Goal: Task Accomplishment & Management: Use online tool/utility

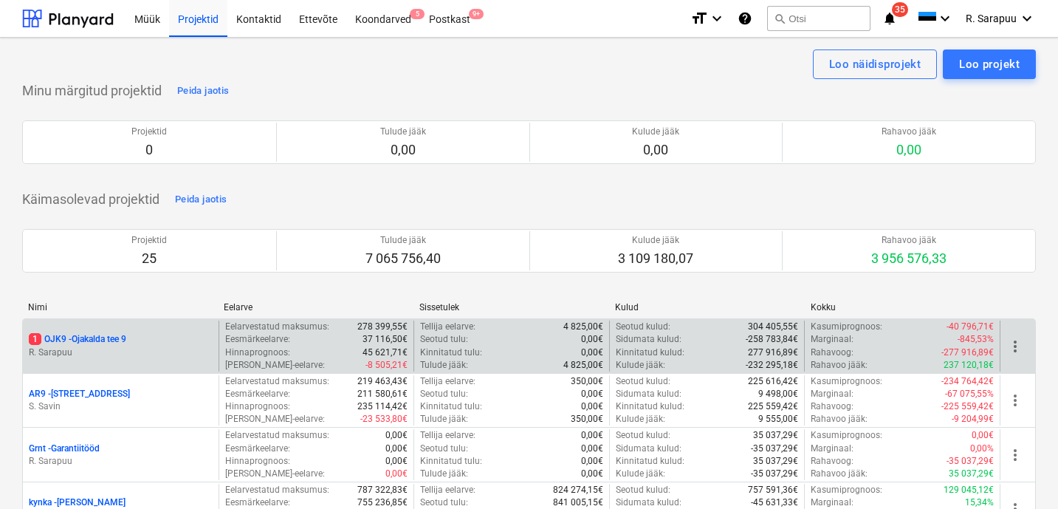
click at [100, 331] on div "1 OJK9 - Ojakalda tee 9 [PERSON_NAME]" at bounding box center [121, 345] width 196 height 51
click at [105, 336] on p "1 OJK9 - Ojakalda tee 9" at bounding box center [77, 339] width 97 height 13
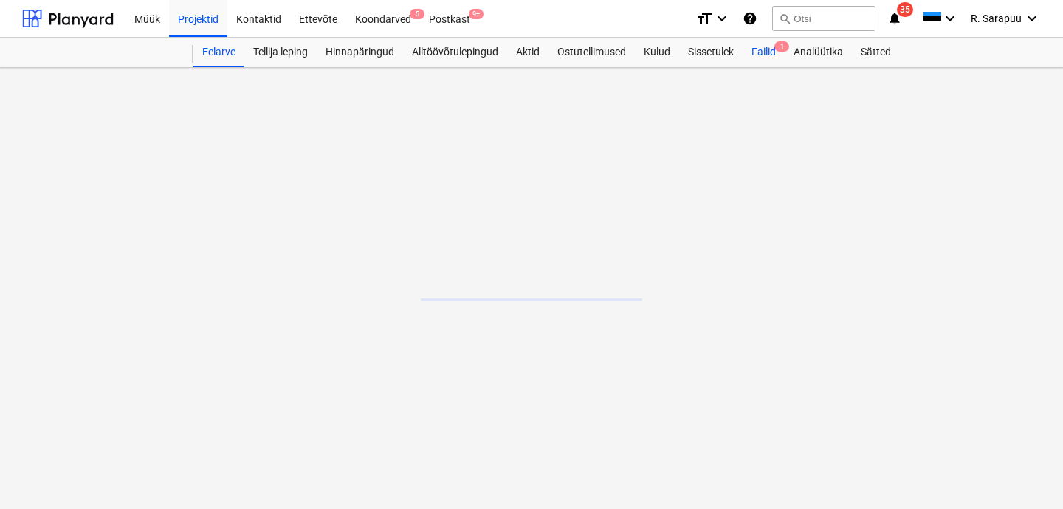
click at [777, 61] on div "Failid 1" at bounding box center [763, 53] width 42 height 30
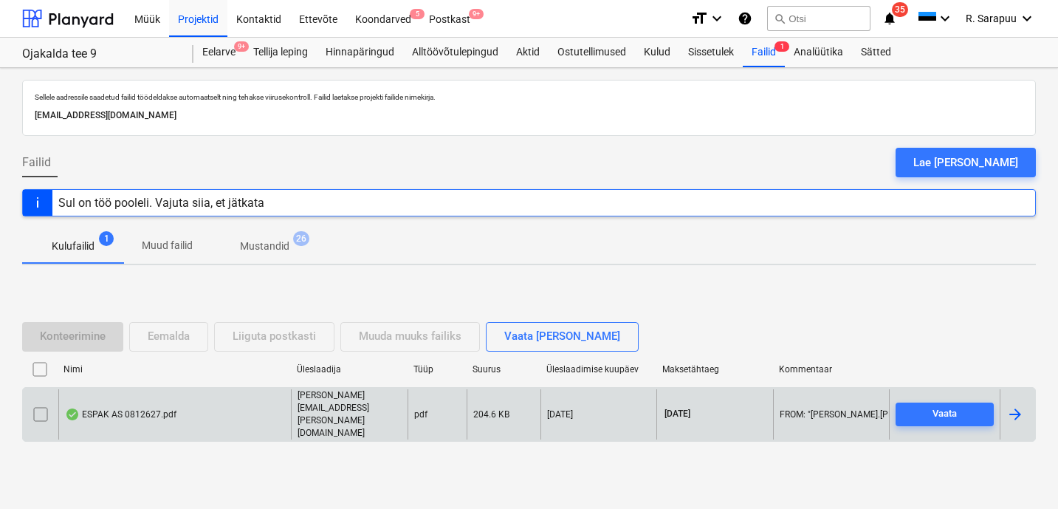
click at [123, 403] on div "ESPAK AS 0812627.pdf" at bounding box center [174, 414] width 232 height 51
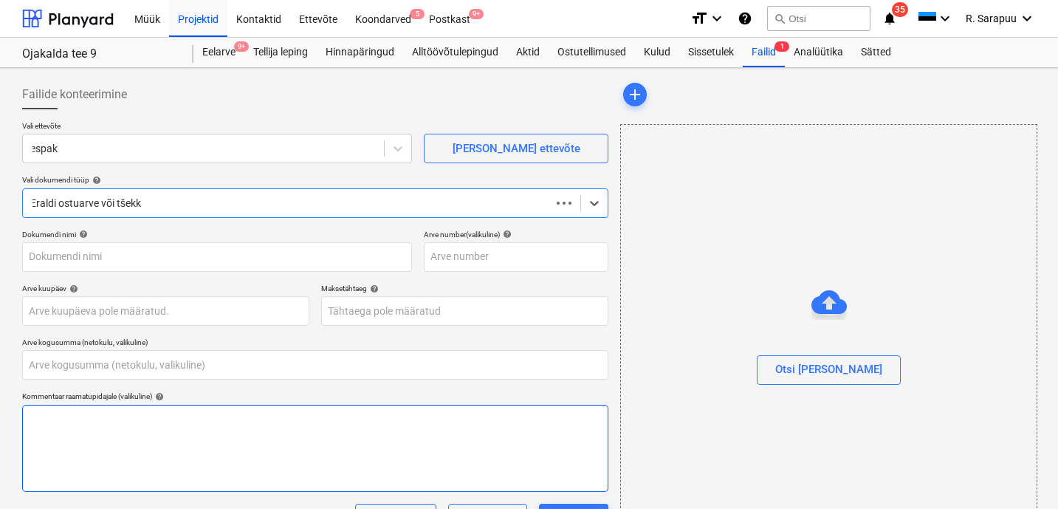
type input "0,00"
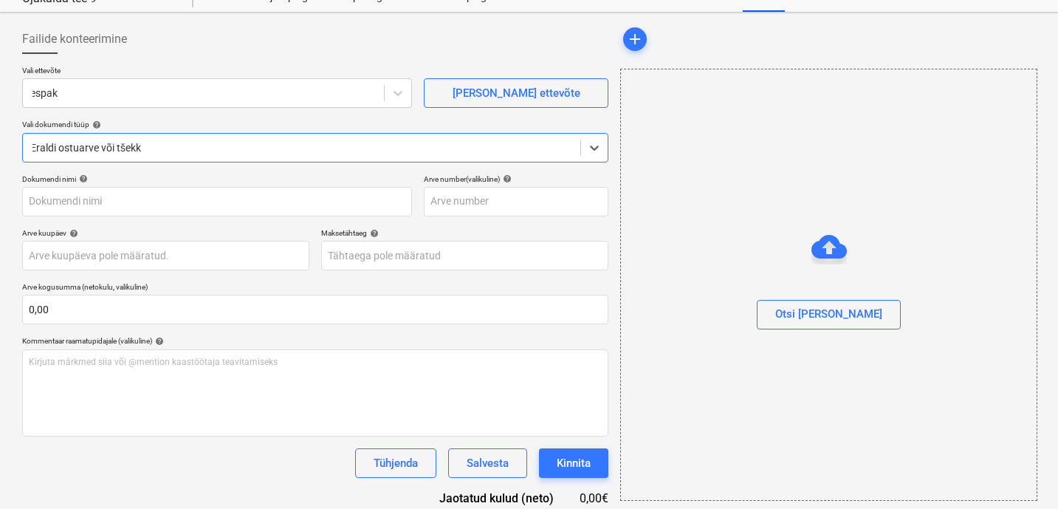
scroll to position [56, 0]
type input "0812627"
type input "[DATE]"
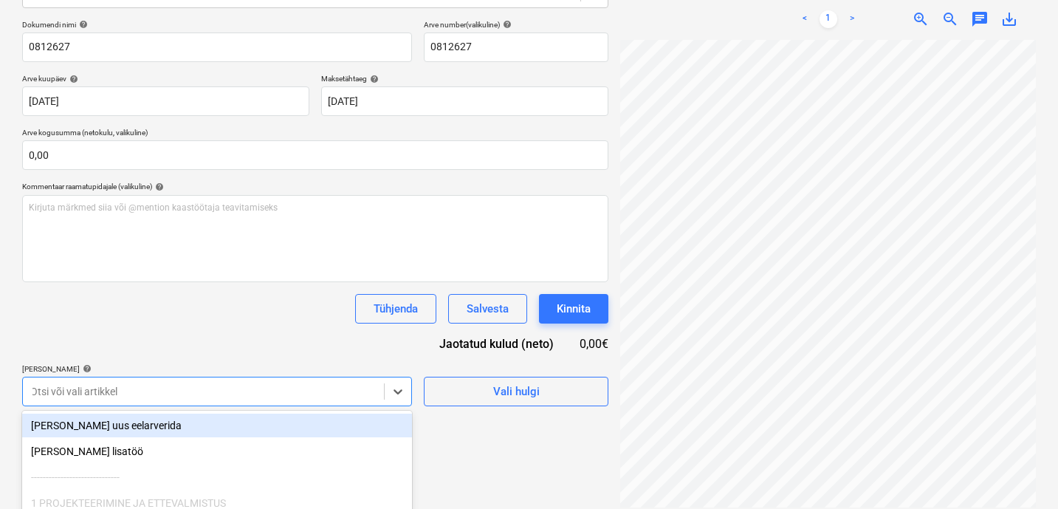
click at [302, 299] on body "Müük Projektid Kontaktid Ettevõte Koondarved 5 Postkast 9+ format_size keyboard…" at bounding box center [529, 44] width 1058 height 509
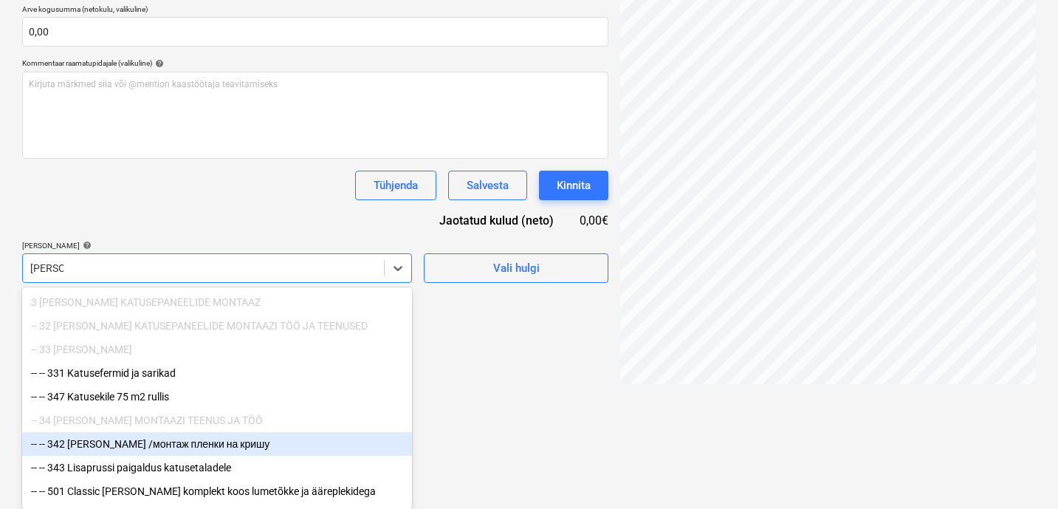
scroll to position [62, 0]
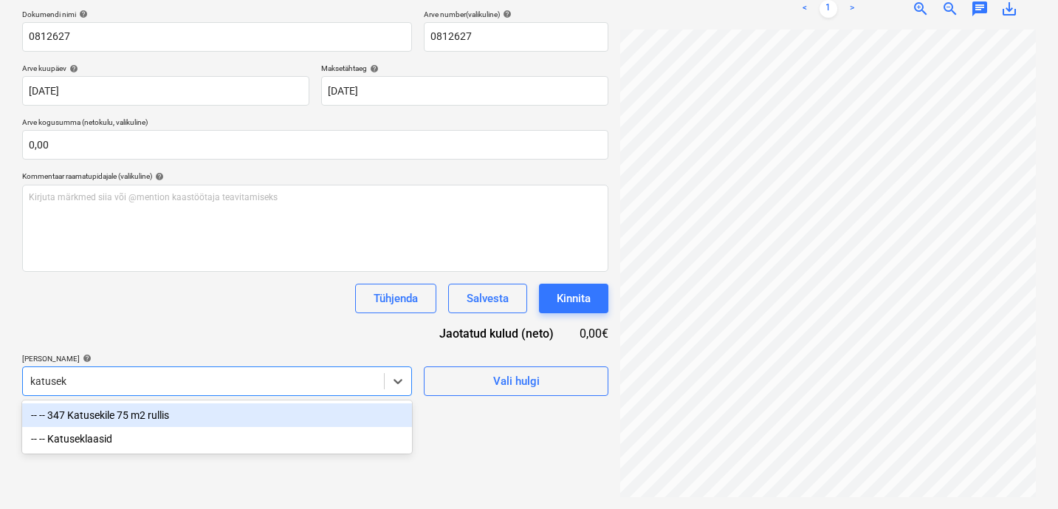
type input "katusekl"
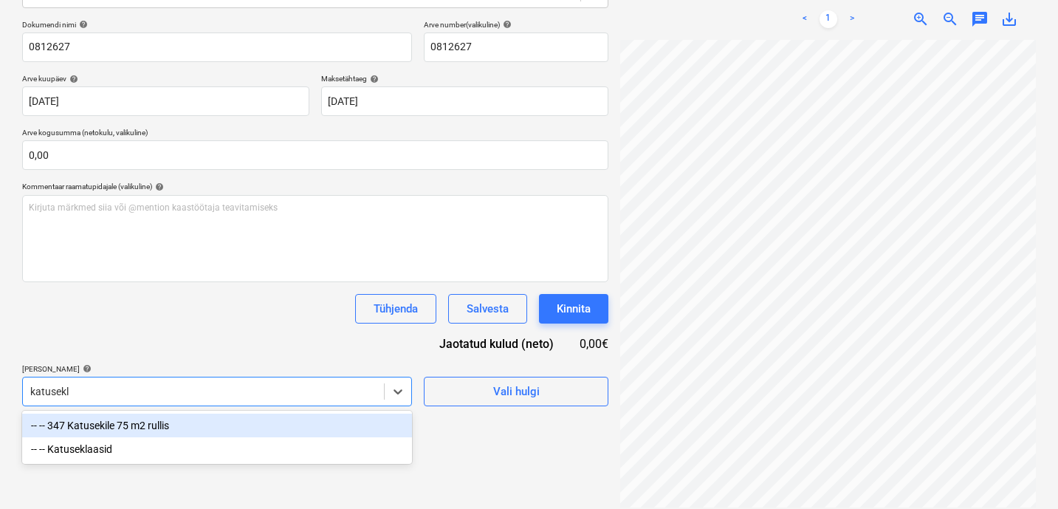
scroll to position [0, 0]
click at [55, 423] on div "-- -- Katuseklaasid" at bounding box center [217, 425] width 390 height 24
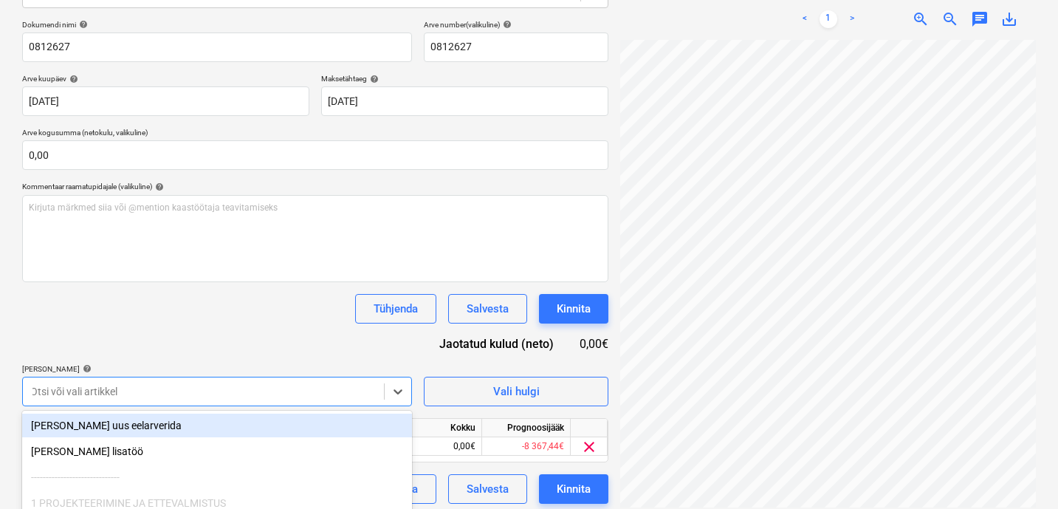
click at [174, 283] on div "Dokumendi nimi help 0812627 Arve number (valikuline) help 0812627 Arve kuupäev …" at bounding box center [315, 261] width 586 height 483
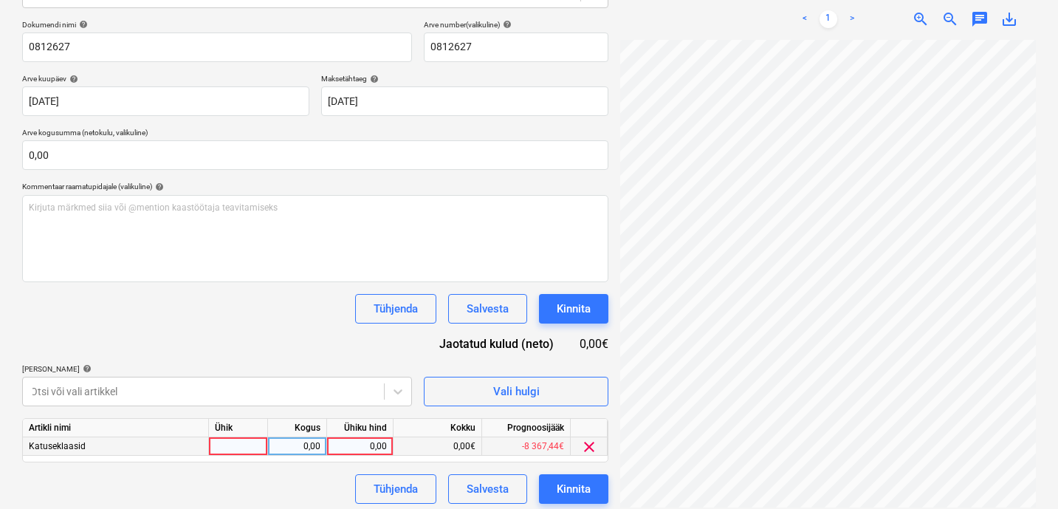
click at [364, 452] on div "0,00" at bounding box center [360, 446] width 54 height 18
type input "27,74"
click at [272, 335] on div "Dokumendi nimi help 0812627 Arve number (valikuline) help 0812627 Arve kuupäev …" at bounding box center [315, 261] width 586 height 483
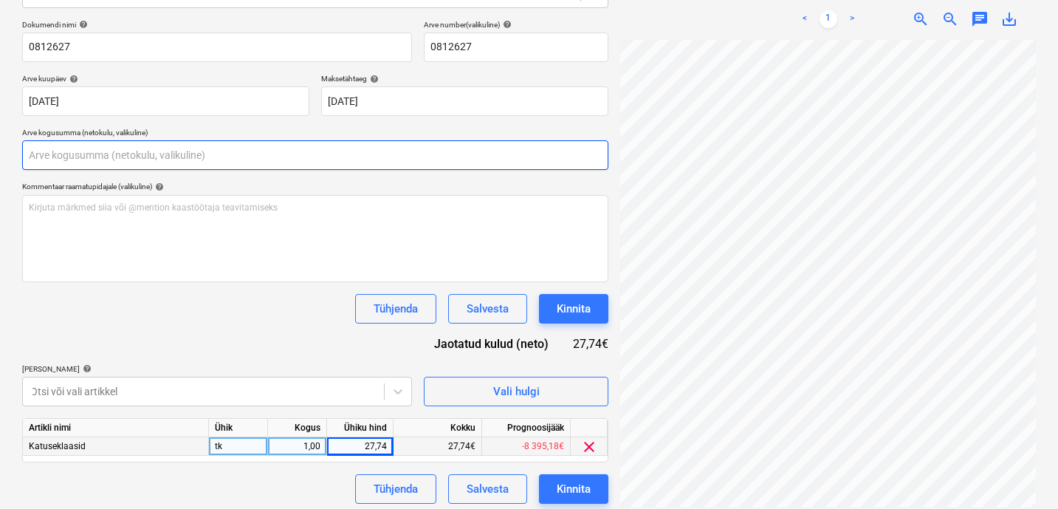
click at [203, 154] on input "text" at bounding box center [315, 155] width 586 height 30
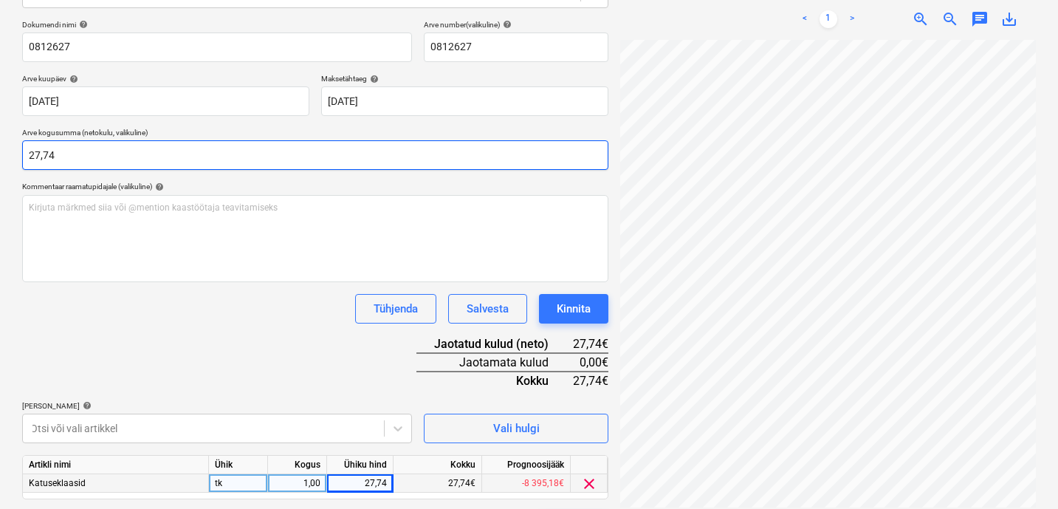
type input "27,74"
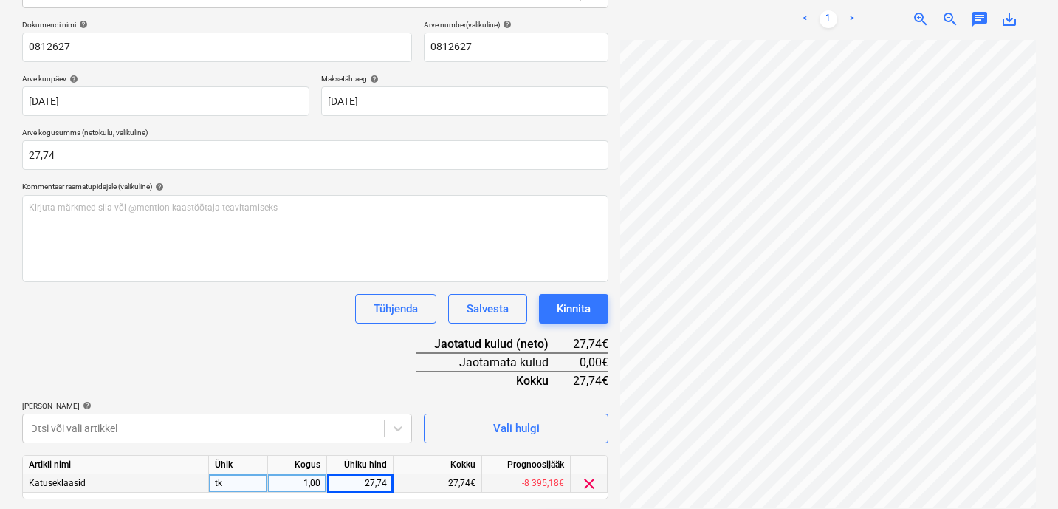
click at [221, 360] on div "Dokumendi nimi help 0812627 Arve number (valikuline) help 0812627 Arve kuupäev …" at bounding box center [315, 280] width 586 height 520
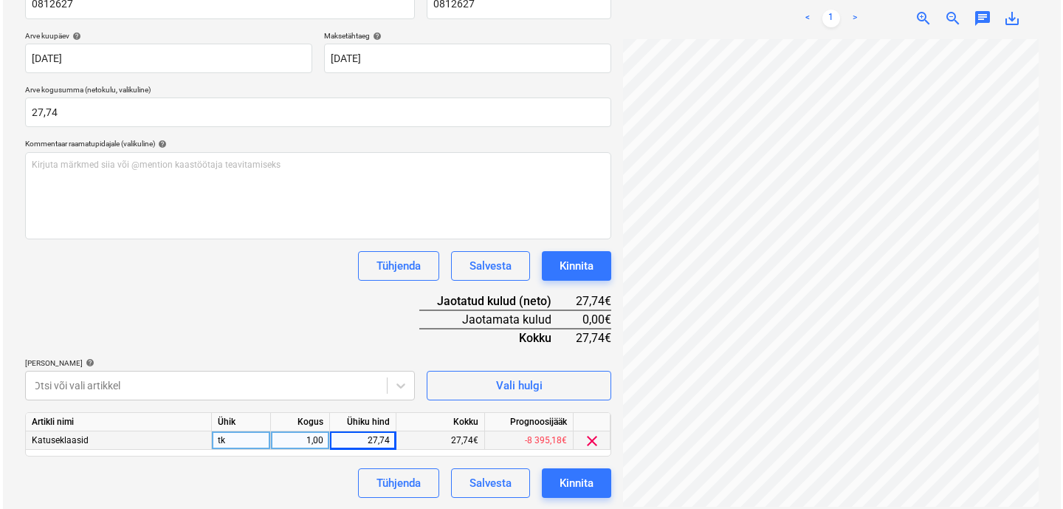
scroll to position [252, 0]
click at [570, 478] on div "Kinnita" at bounding box center [574, 483] width 34 height 19
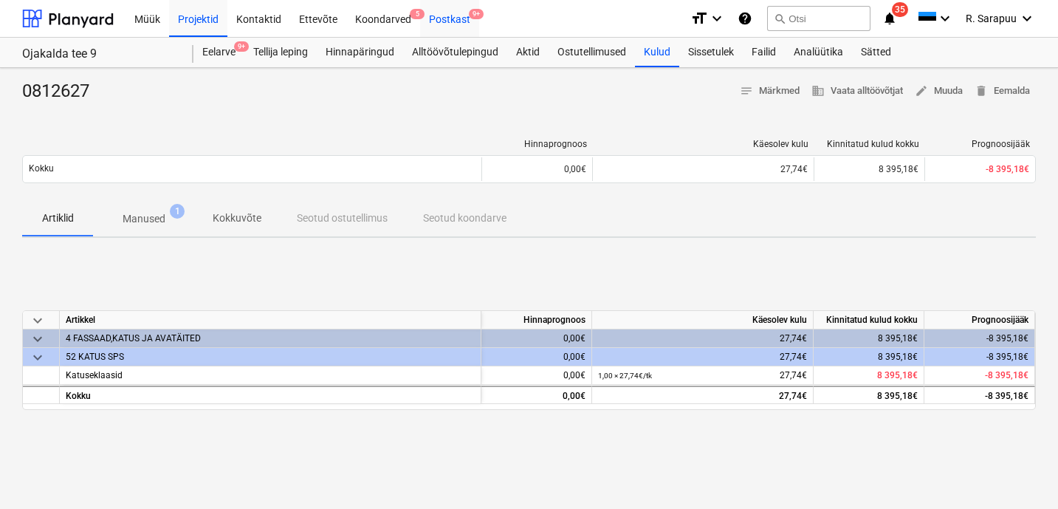
click at [303, 0] on html "Müük Projektid Kontaktid Ettevõte Koondarved 5 Postkast 9+ format_size keyboard…" at bounding box center [529, 254] width 1058 height 509
